Goal: Check status: Check status

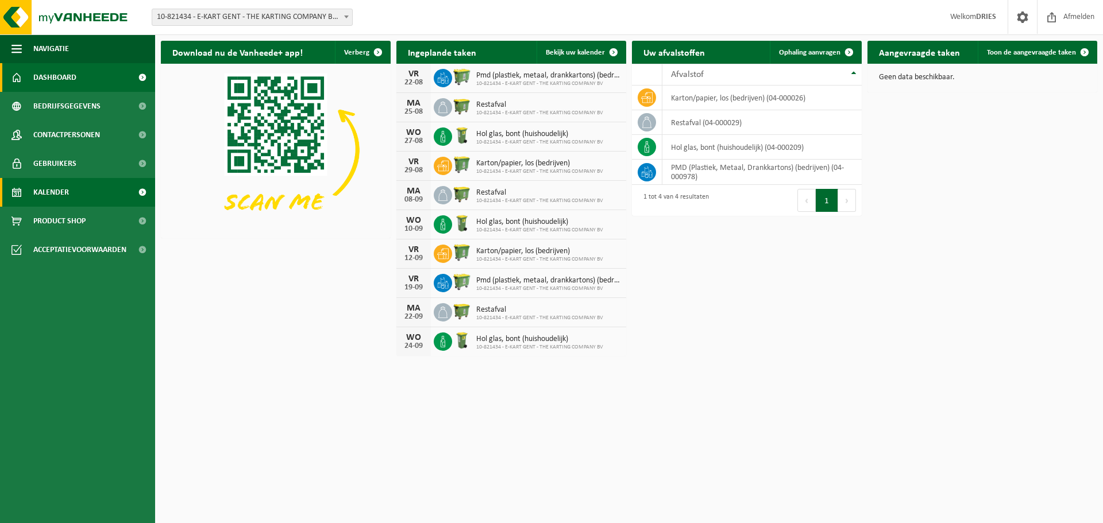
click at [58, 194] on span "Kalender" at bounding box center [51, 192] width 36 height 29
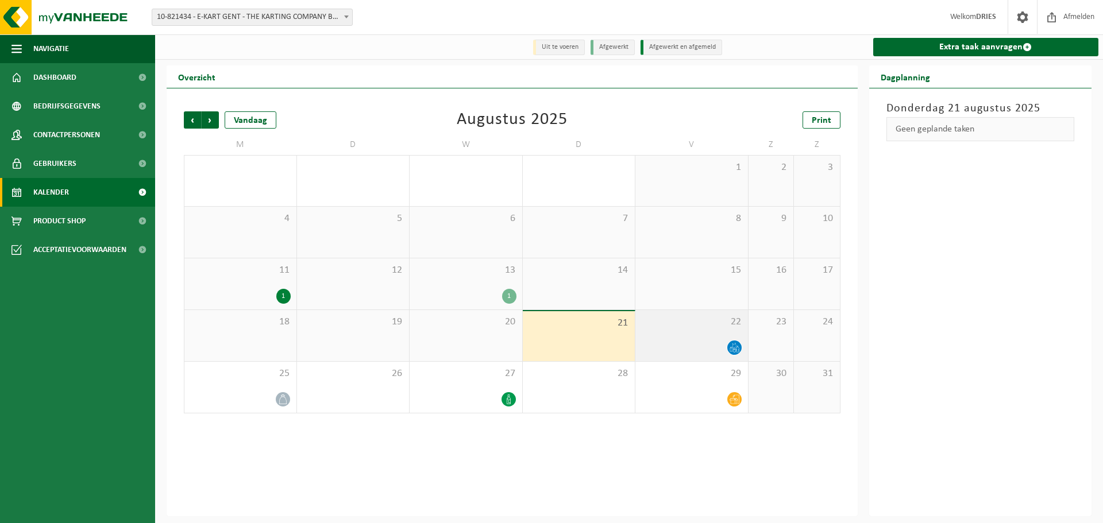
click at [732, 350] on icon at bounding box center [734, 348] width 10 height 10
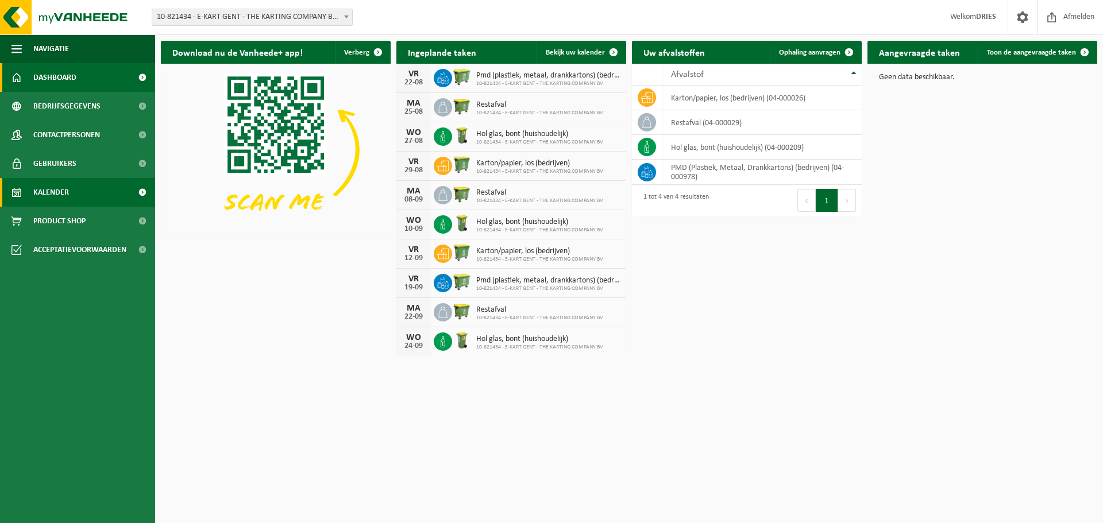
click at [95, 192] on link "Kalender" at bounding box center [77, 192] width 155 height 29
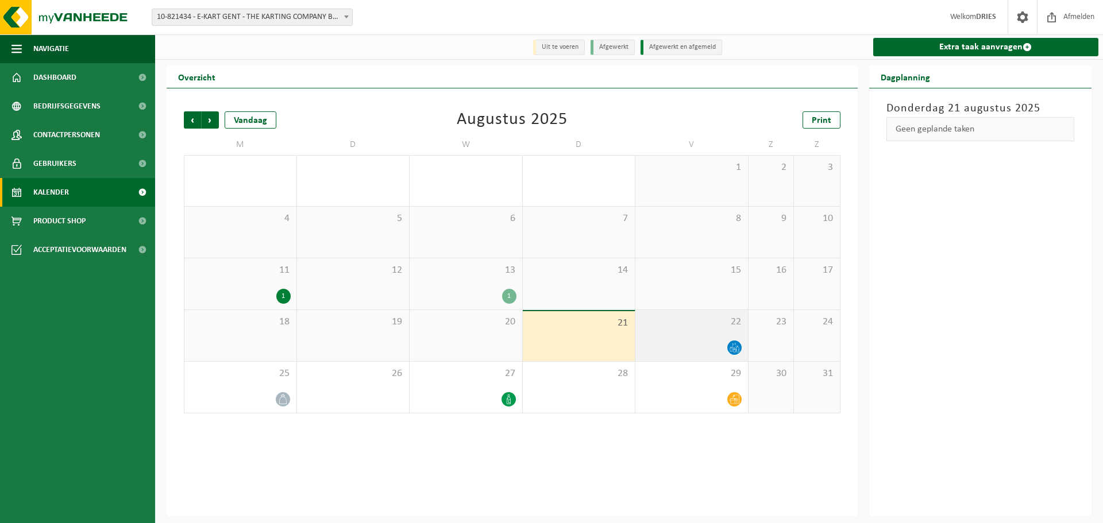
click at [729, 347] on icon at bounding box center [734, 348] width 10 height 10
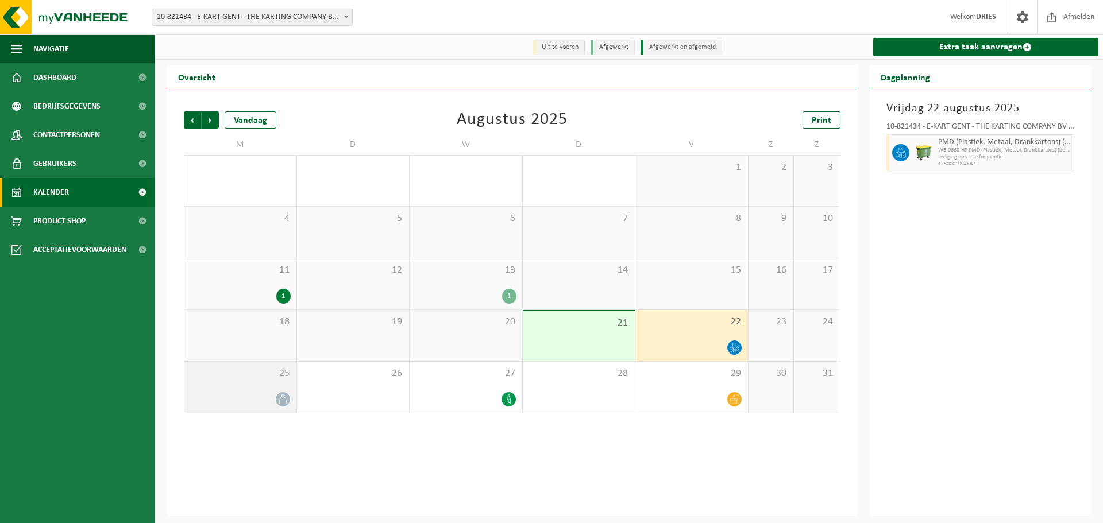
click at [274, 399] on div at bounding box center [240, 400] width 100 height 16
